Goal: Task Accomplishment & Management: Manage account settings

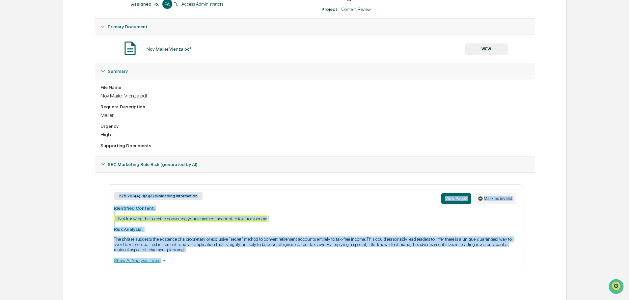
click at [324, 194] on div "275.206(4)-1(a)(3) Misleading Information View Page 2 Mark as invalid" at bounding box center [315, 198] width 402 height 14
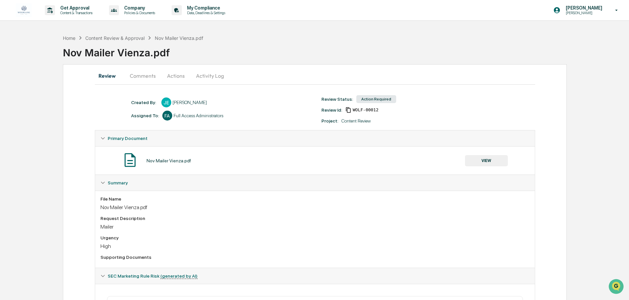
click at [203, 76] on button "Activity Log" at bounding box center [210, 76] width 39 height 16
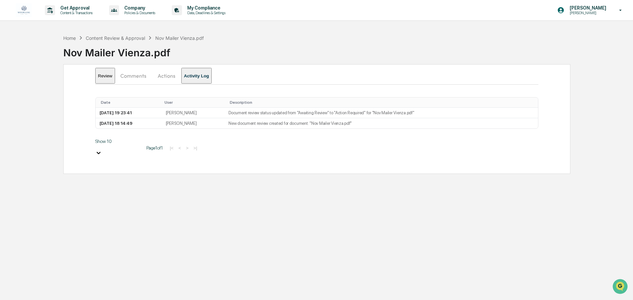
drag, startPoint x: 187, startPoint y: 76, endPoint x: 172, endPoint y: 77, distance: 15.2
click at [181, 76] on button "Actions" at bounding box center [167, 76] width 30 height 16
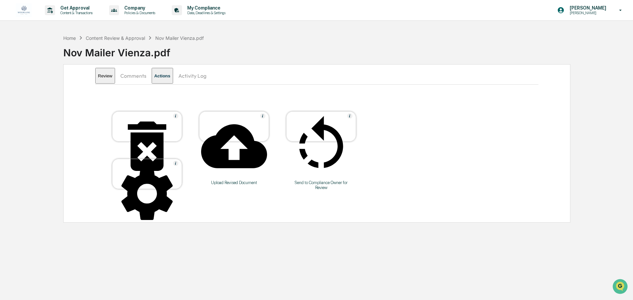
click at [252, 124] on div at bounding box center [234, 146] width 66 height 67
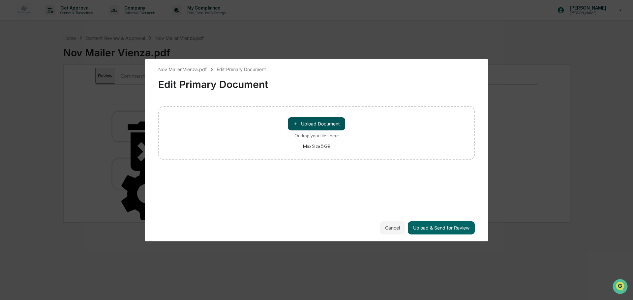
click at [322, 126] on button "＋ Upload Document" at bounding box center [316, 123] width 57 height 13
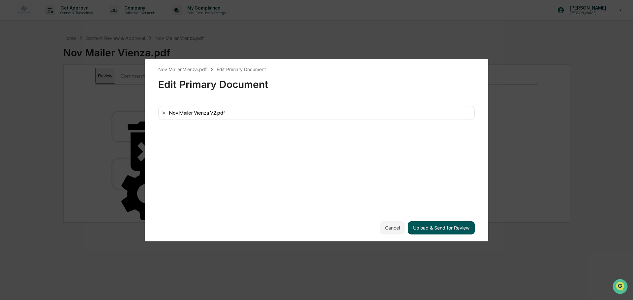
click at [423, 227] on button "Upload & Send for Review" at bounding box center [441, 227] width 67 height 13
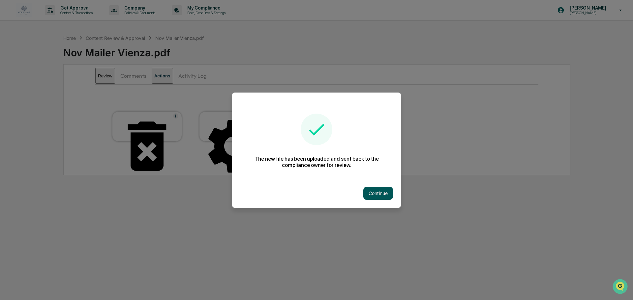
click at [374, 193] on button "Continue" at bounding box center [378, 193] width 30 height 13
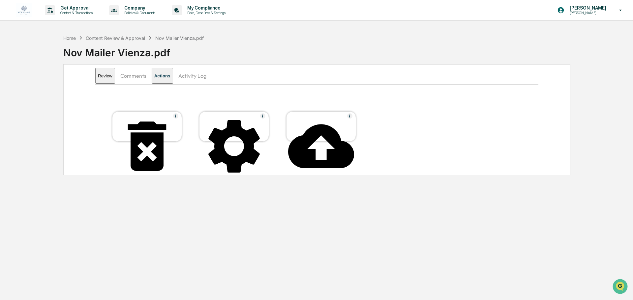
click at [108, 76] on button "Review" at bounding box center [105, 76] width 20 height 16
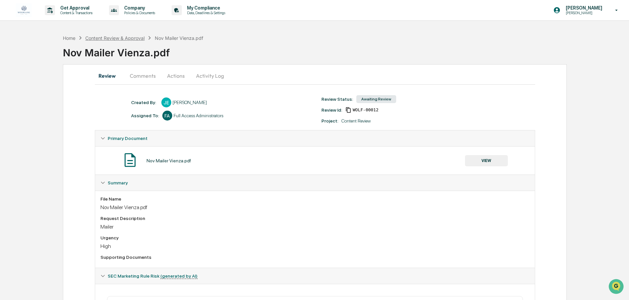
click at [129, 40] on div "Content Review & Approval" at bounding box center [114, 38] width 59 height 6
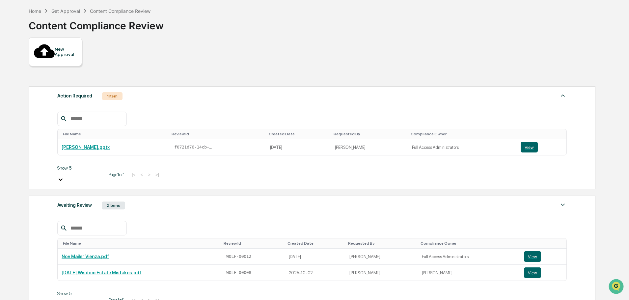
scroll to position [41, 0]
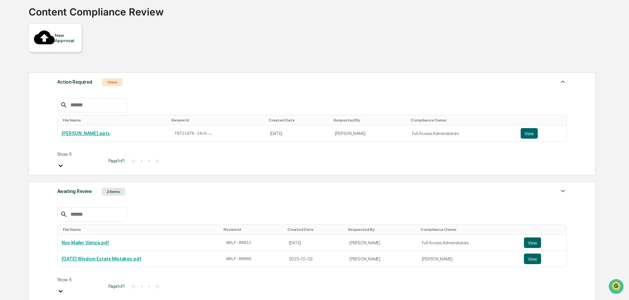
click at [71, 187] on div "Awaiting Review" at bounding box center [74, 191] width 35 height 9
click at [530, 238] on button "View" at bounding box center [532, 243] width 17 height 11
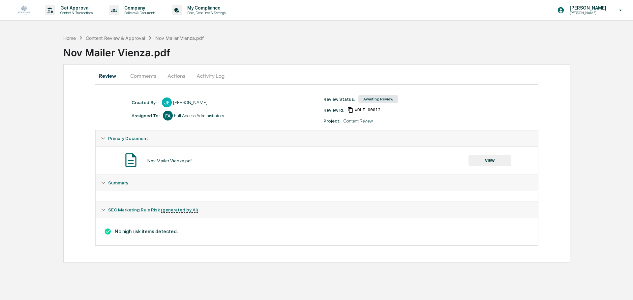
click at [202, 78] on button "Activity Log" at bounding box center [210, 76] width 39 height 16
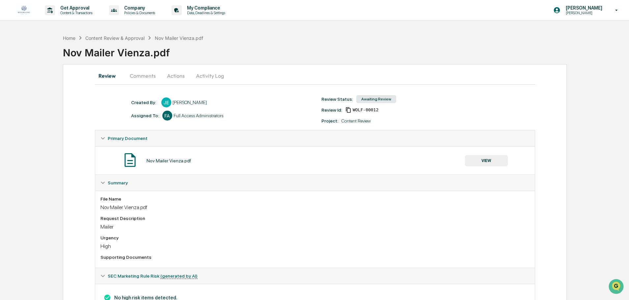
click at [211, 73] on button "Activity Log" at bounding box center [210, 76] width 39 height 16
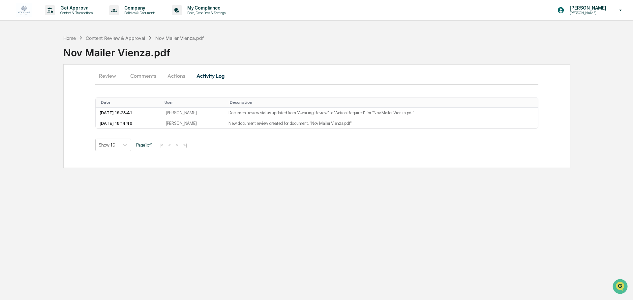
click at [177, 74] on button "Actions" at bounding box center [176, 76] width 30 height 16
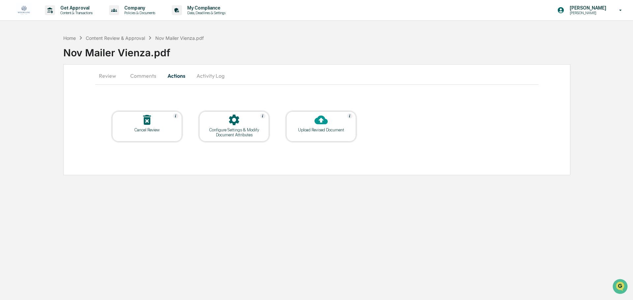
click at [144, 74] on button "Comments" at bounding box center [143, 76] width 37 height 16
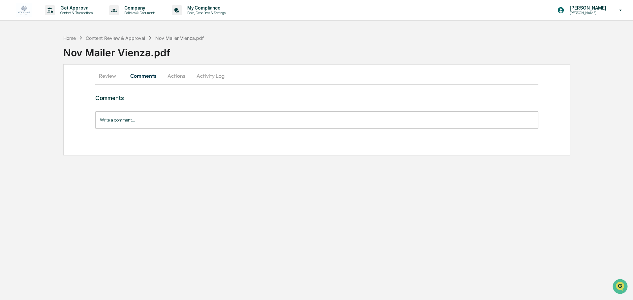
click at [202, 75] on button "Activity Log" at bounding box center [210, 76] width 39 height 16
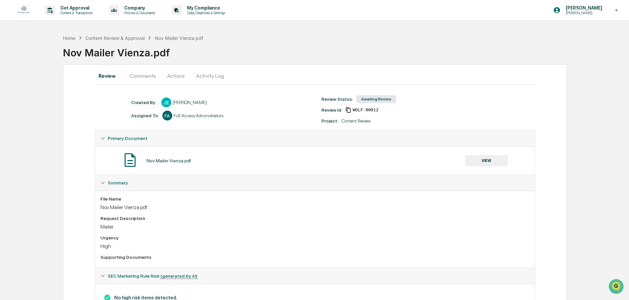
click at [199, 75] on button "Activity Log" at bounding box center [210, 76] width 39 height 16
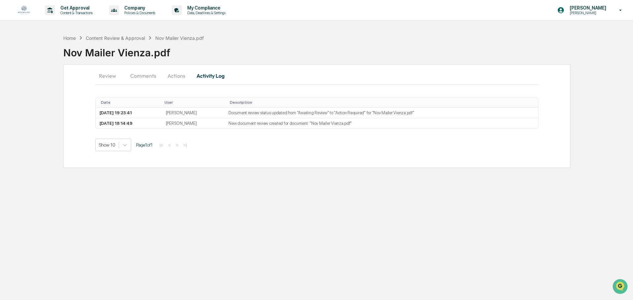
click at [106, 78] on button "Review" at bounding box center [110, 76] width 30 height 16
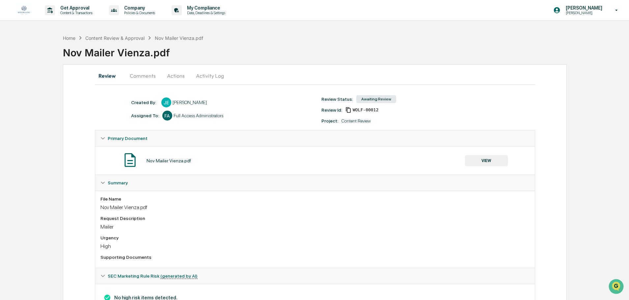
click at [146, 77] on button "Comments" at bounding box center [143, 76] width 37 height 16
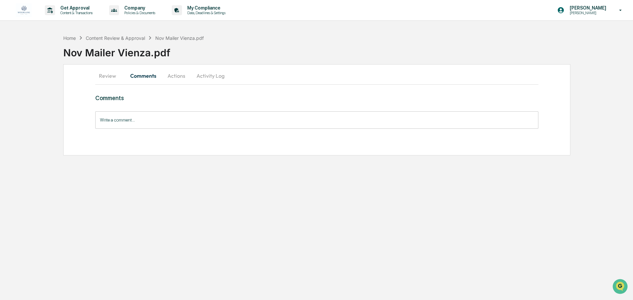
click at [177, 76] on button "Actions" at bounding box center [176, 76] width 30 height 16
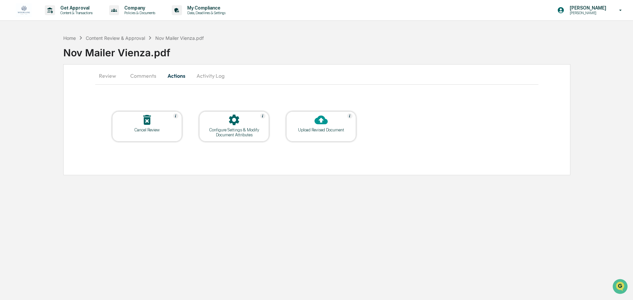
click at [208, 77] on button "Activity Log" at bounding box center [210, 76] width 39 height 16
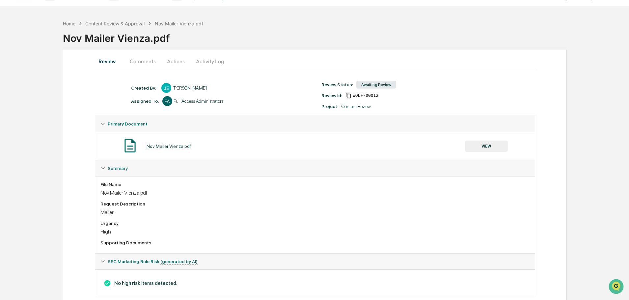
scroll to position [29, 0]
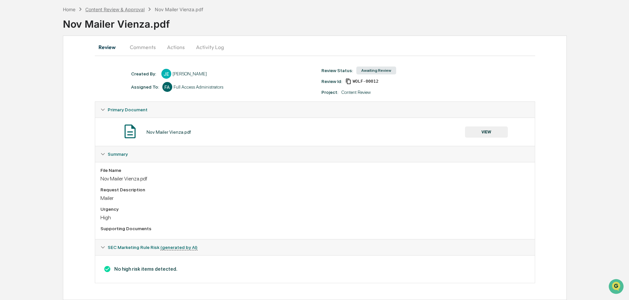
click at [113, 12] on div "Content Review & Approval" at bounding box center [114, 10] width 59 height 6
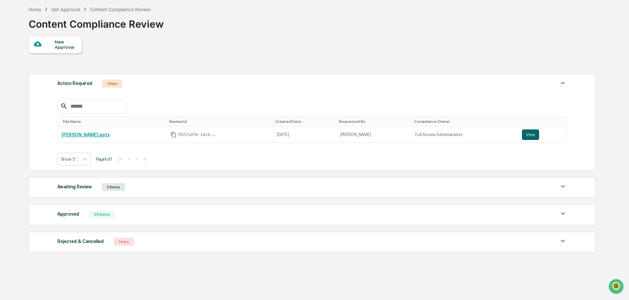
click at [100, 189] on div "Awaiting Review 2 Items" at bounding box center [312, 187] width 510 height 9
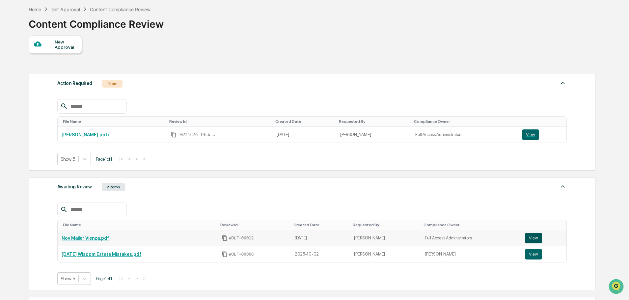
click at [528, 237] on button "View" at bounding box center [533, 238] width 17 height 11
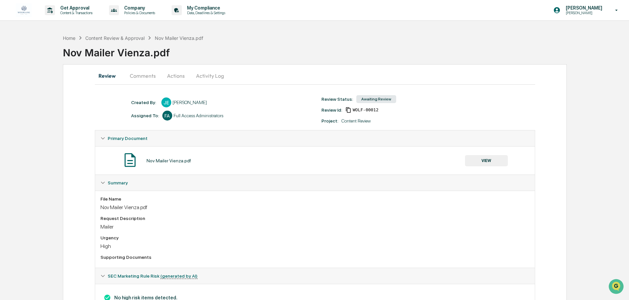
click at [215, 75] on button "Activity Log" at bounding box center [210, 76] width 39 height 16
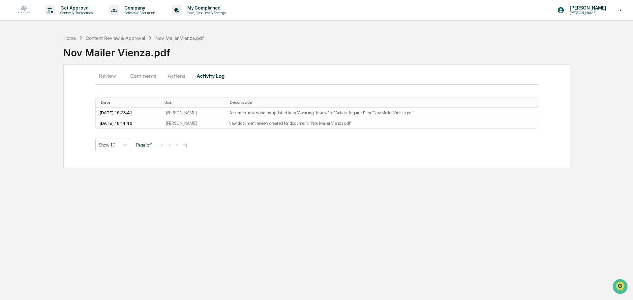
click at [183, 74] on button "Actions" at bounding box center [176, 76] width 30 height 16
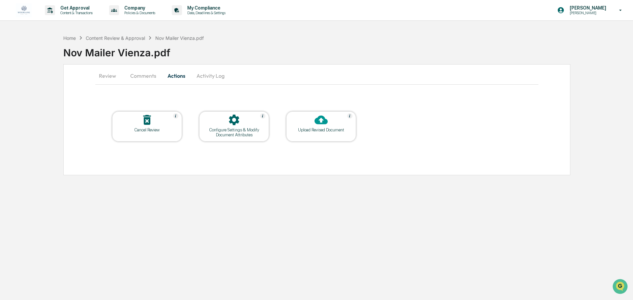
click at [296, 126] on div at bounding box center [321, 120] width 66 height 14
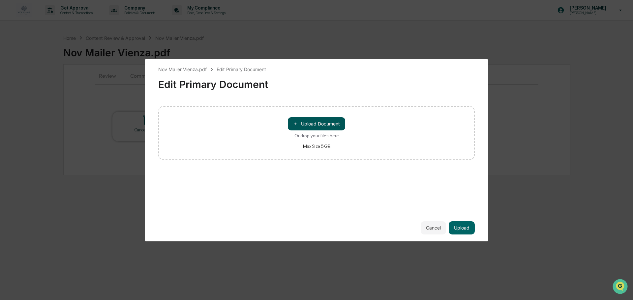
click at [307, 124] on button "＋ Upload Document" at bounding box center [316, 123] width 57 height 13
click at [464, 228] on button "Upload" at bounding box center [461, 227] width 26 height 13
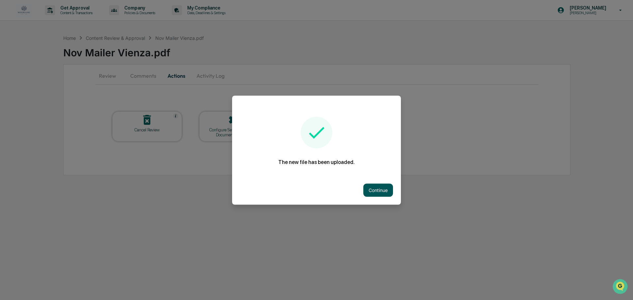
click at [365, 183] on button "Continue" at bounding box center [378, 189] width 30 height 13
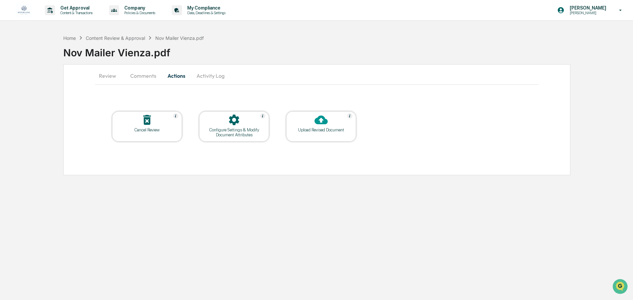
click at [209, 73] on button "Activity Log" at bounding box center [210, 76] width 39 height 16
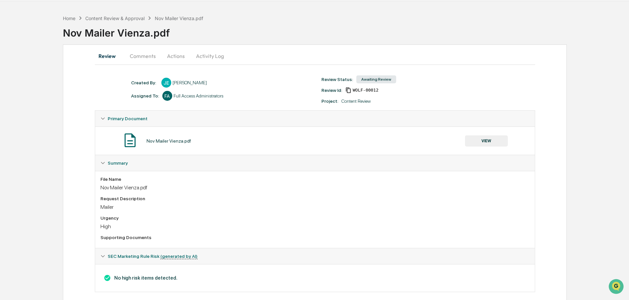
scroll to position [29, 0]
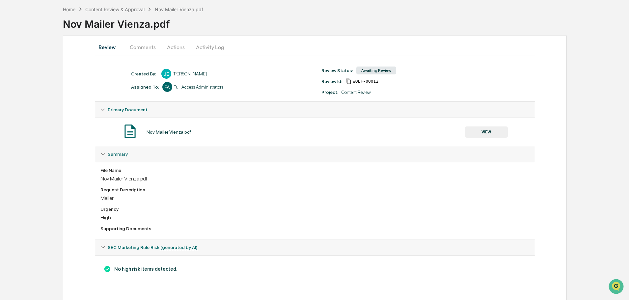
click at [490, 127] on button "VIEW" at bounding box center [486, 132] width 43 height 11
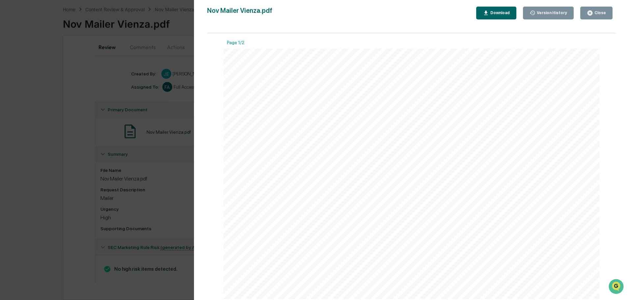
click at [543, 17] on button "Version History" at bounding box center [548, 13] width 51 height 13
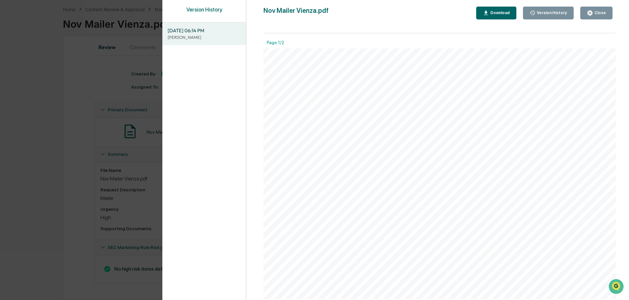
click at [600, 11] on div "Close" at bounding box center [599, 13] width 13 height 5
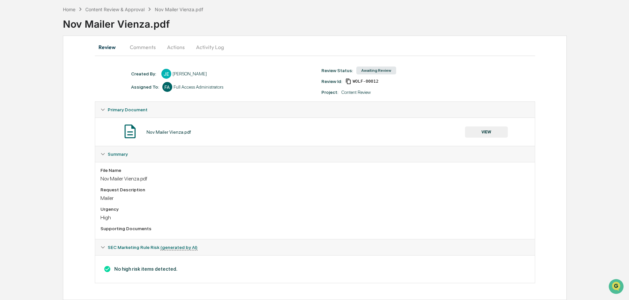
click at [177, 46] on button "Actions" at bounding box center [176, 47] width 30 height 16
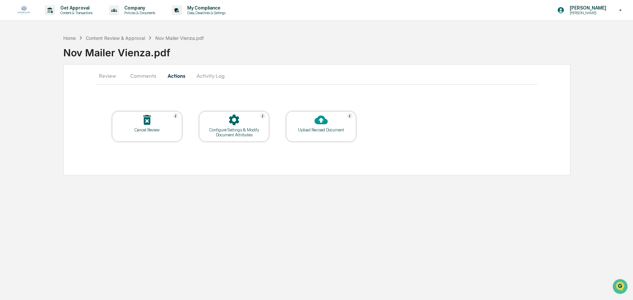
click at [321, 128] on div "Upload Revised Document" at bounding box center [320, 129] width 59 height 5
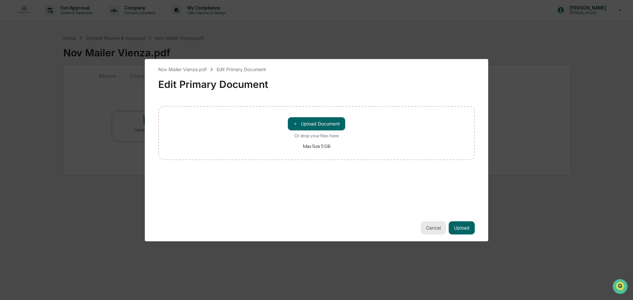
click at [425, 229] on button "Cancel" at bounding box center [432, 227] width 25 height 13
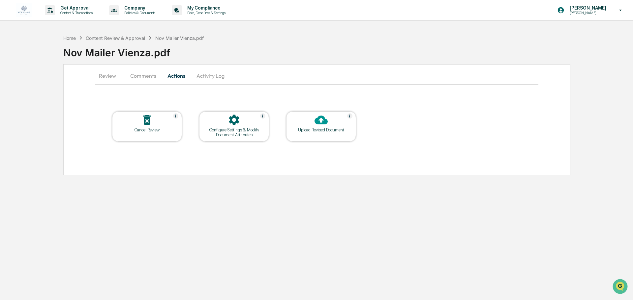
click at [210, 76] on button "Activity Log" at bounding box center [210, 76] width 39 height 16
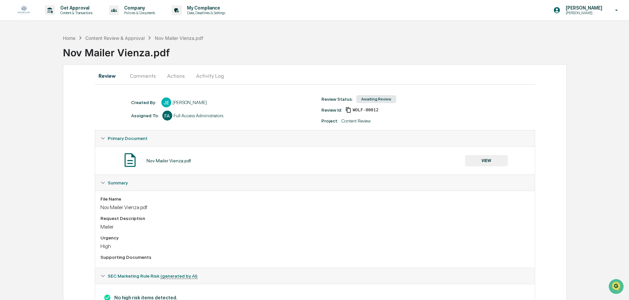
click at [147, 75] on button "Comments" at bounding box center [143, 76] width 37 height 16
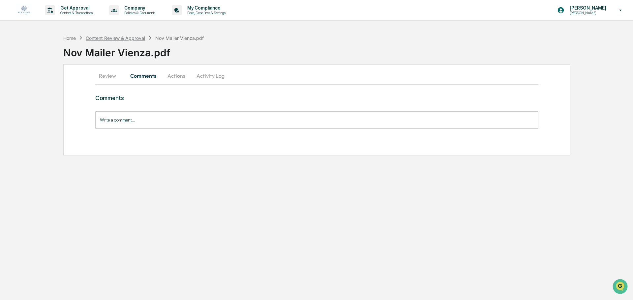
click at [114, 38] on div "Content Review & Approval" at bounding box center [115, 38] width 59 height 6
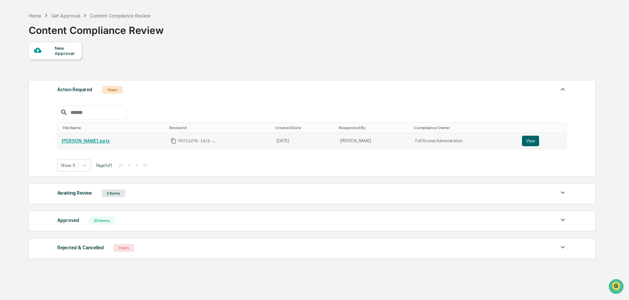
scroll to position [33, 0]
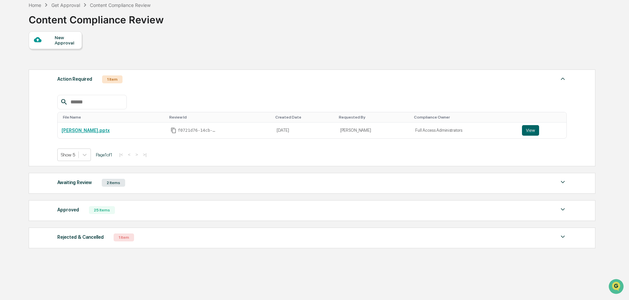
click at [534, 185] on div "Awaiting Review 2 Items" at bounding box center [312, 182] width 510 height 9
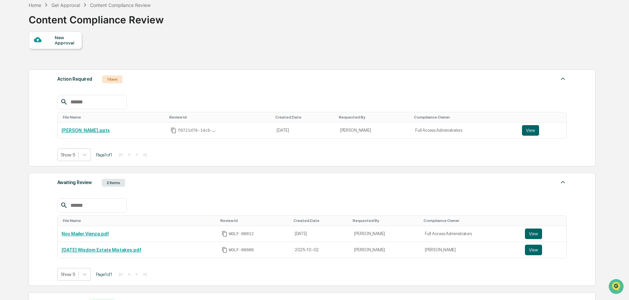
click at [365, 22] on div "Home Get Approval Content Compliance Review Content Compliance Review" at bounding box center [312, 14] width 566 height 33
